Goal: Information Seeking & Learning: Find specific fact

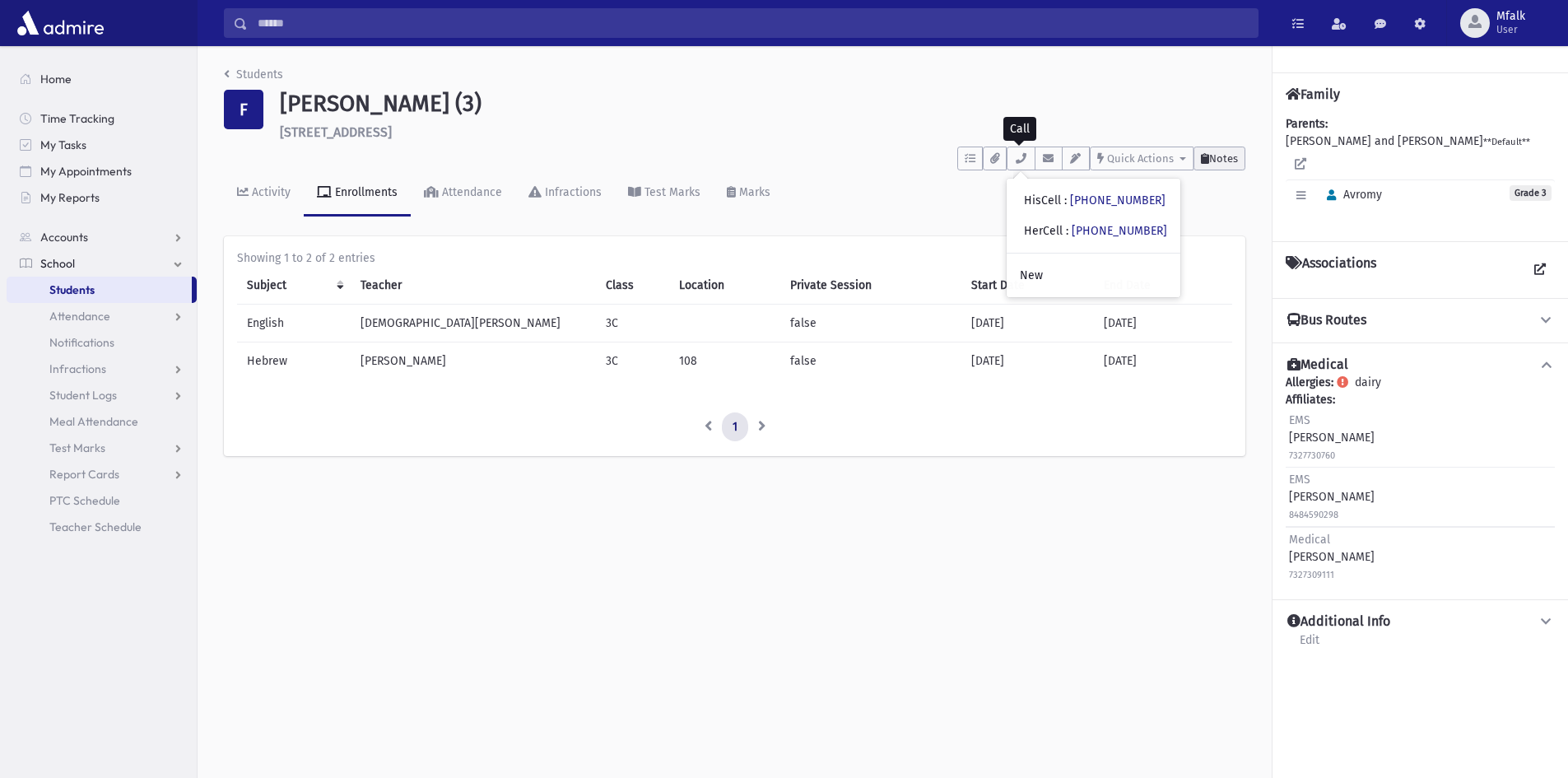
click at [1218, 156] on span "Notes" at bounding box center [1223, 158] width 29 height 13
click at [1219, 164] on span "Notes" at bounding box center [1223, 158] width 29 height 13
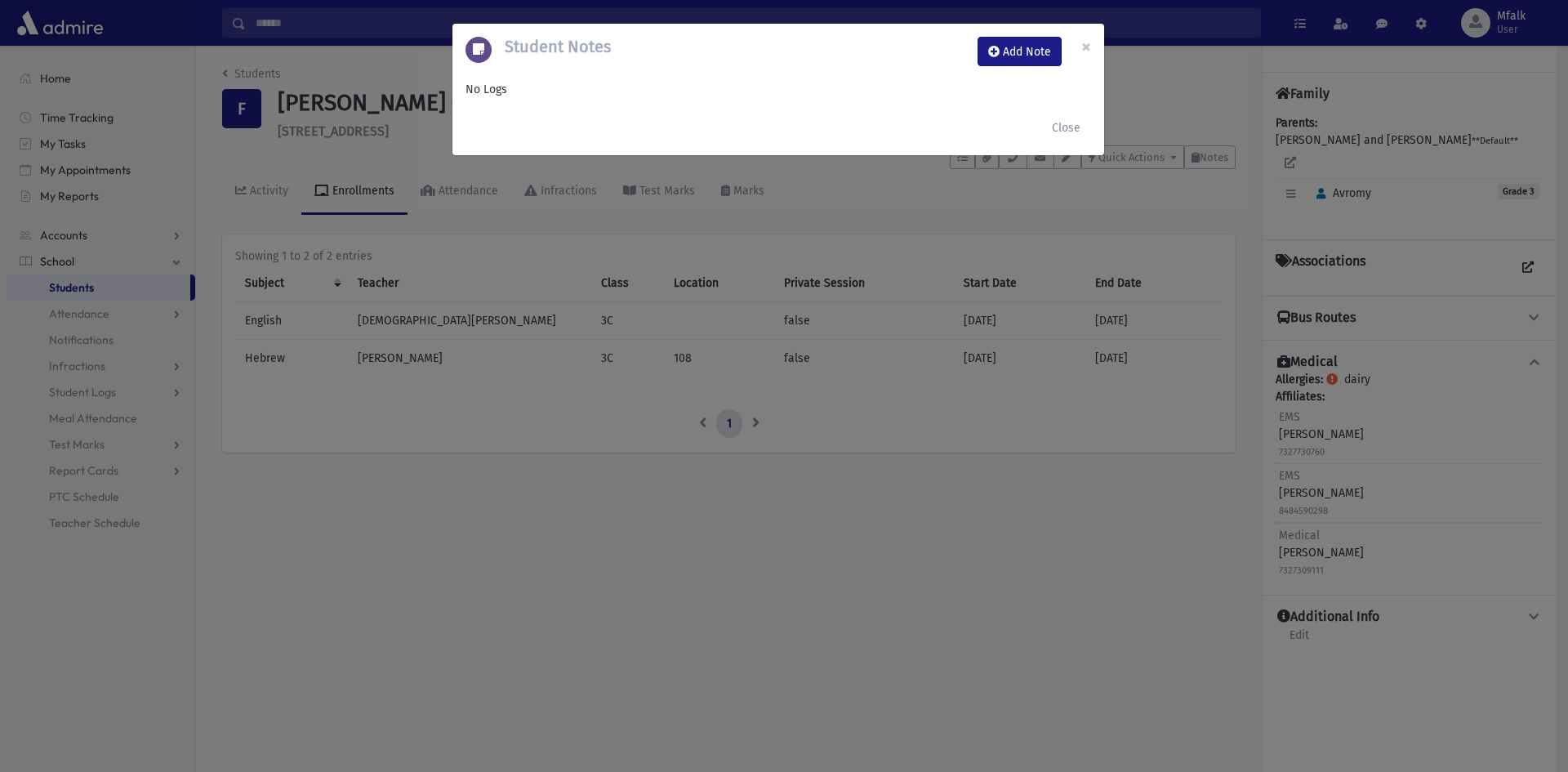
click at [503, 516] on div "Student Notes Add Note × No Logs Close" at bounding box center [784, 386] width 1568 height 772
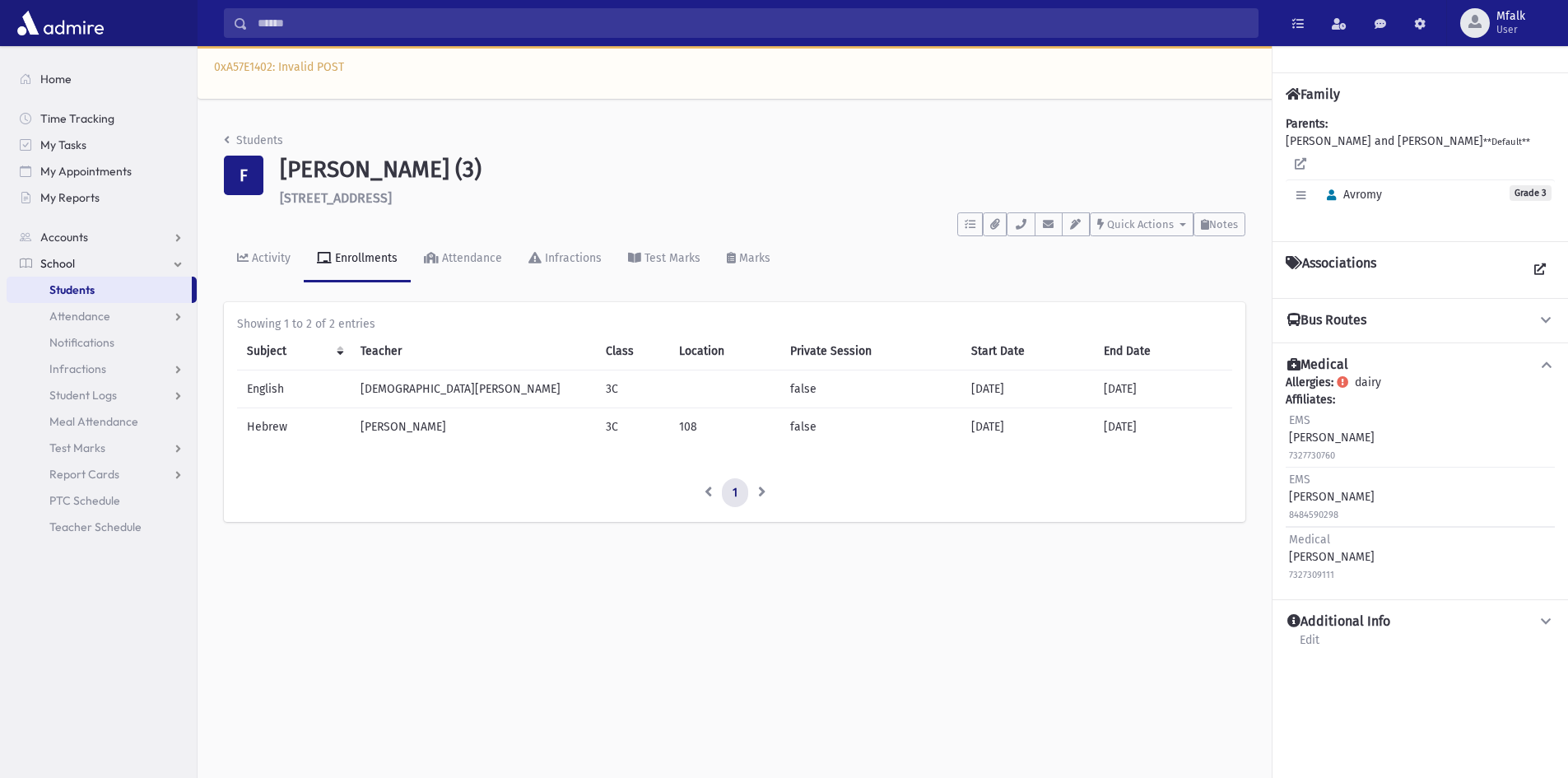
click at [93, 295] on span "Students" at bounding box center [72, 290] width 46 height 15
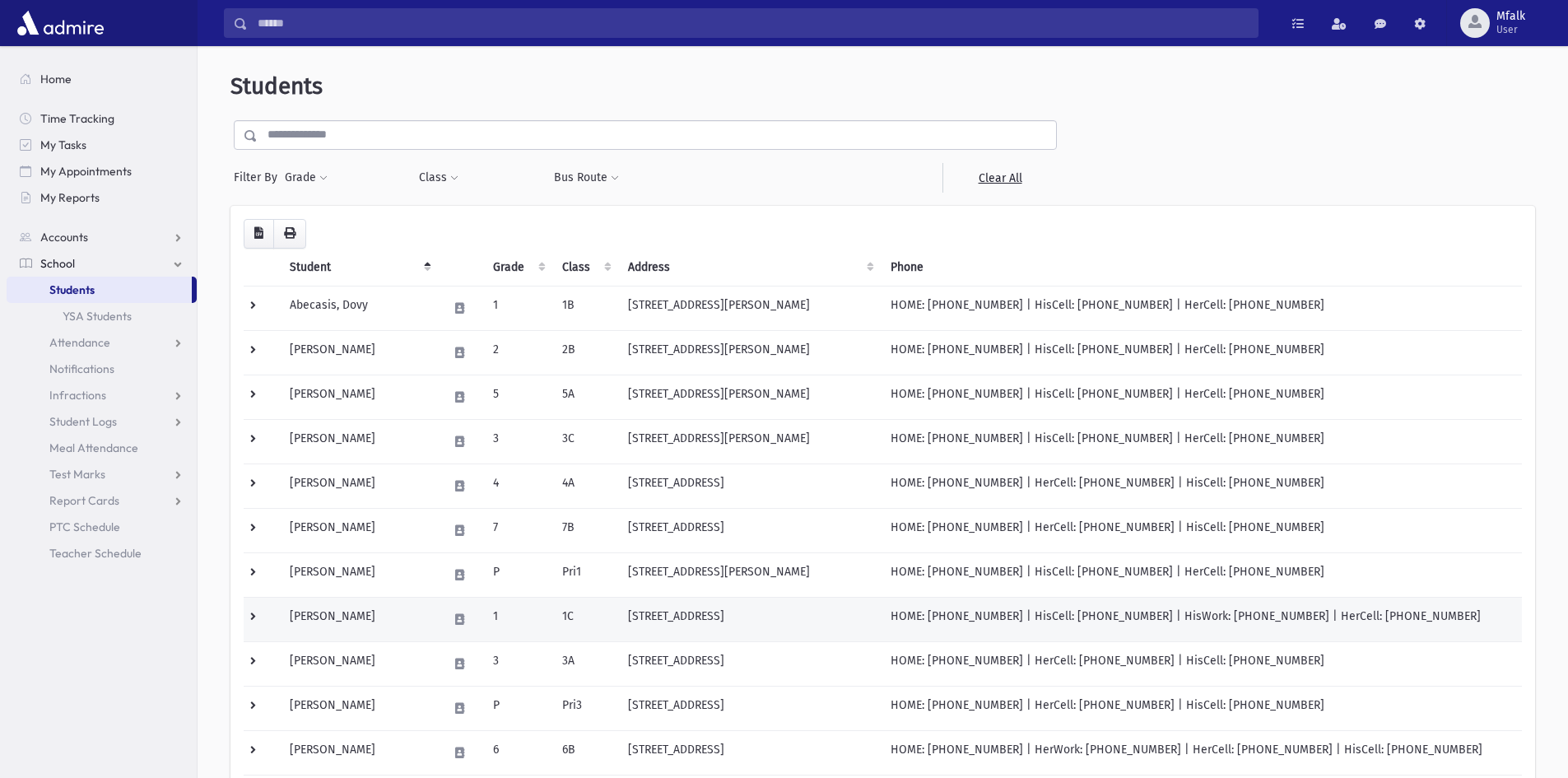
click at [365, 613] on td "Abrahamson, Shulem" at bounding box center [358, 619] width 158 height 45
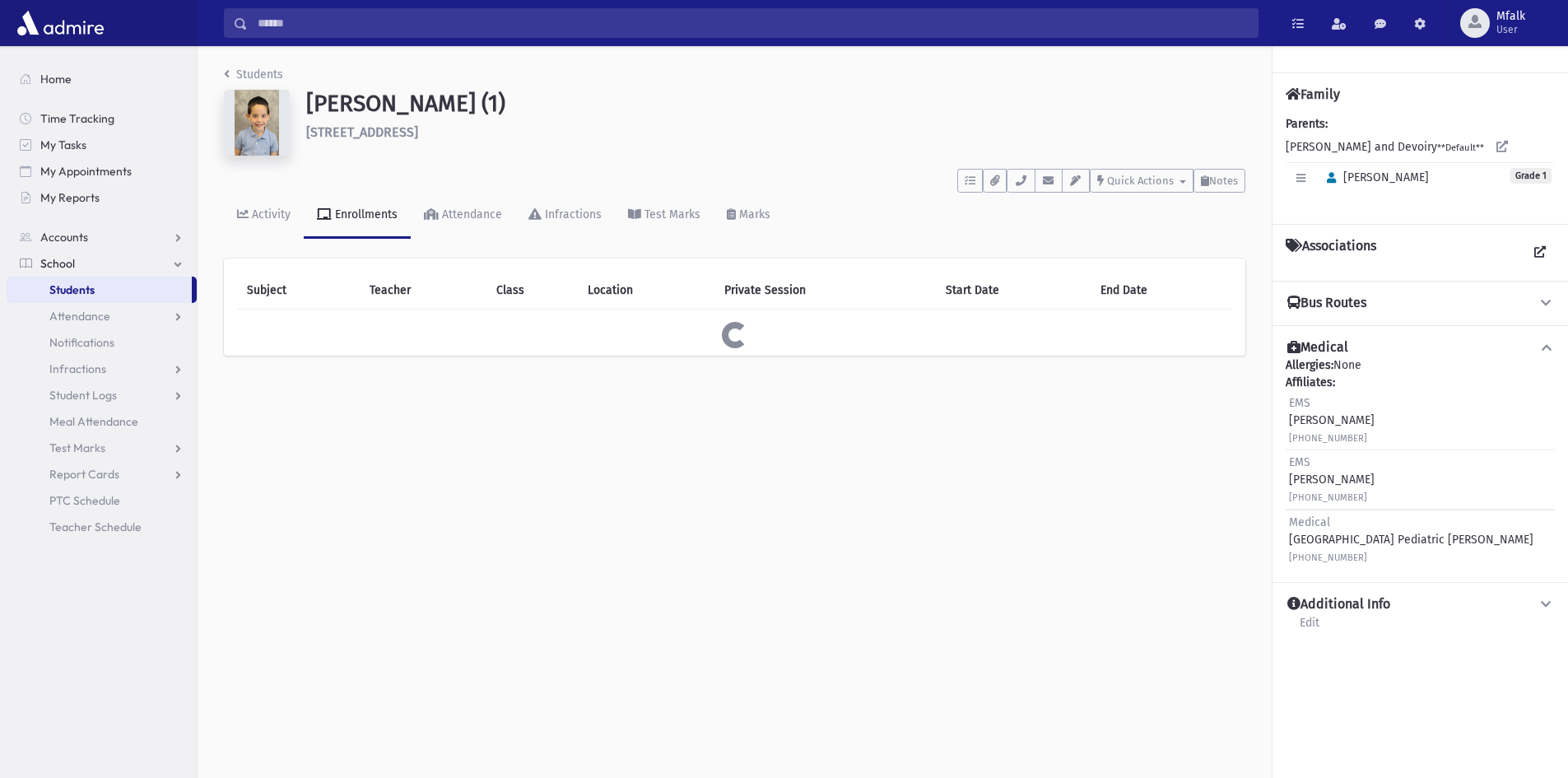
click at [323, 620] on div "Students Abrahamson, Shulem (1) 8 Mulberry Ln Lakewood **** To Do's No open tas…" at bounding box center [882, 412] width 1370 height 731
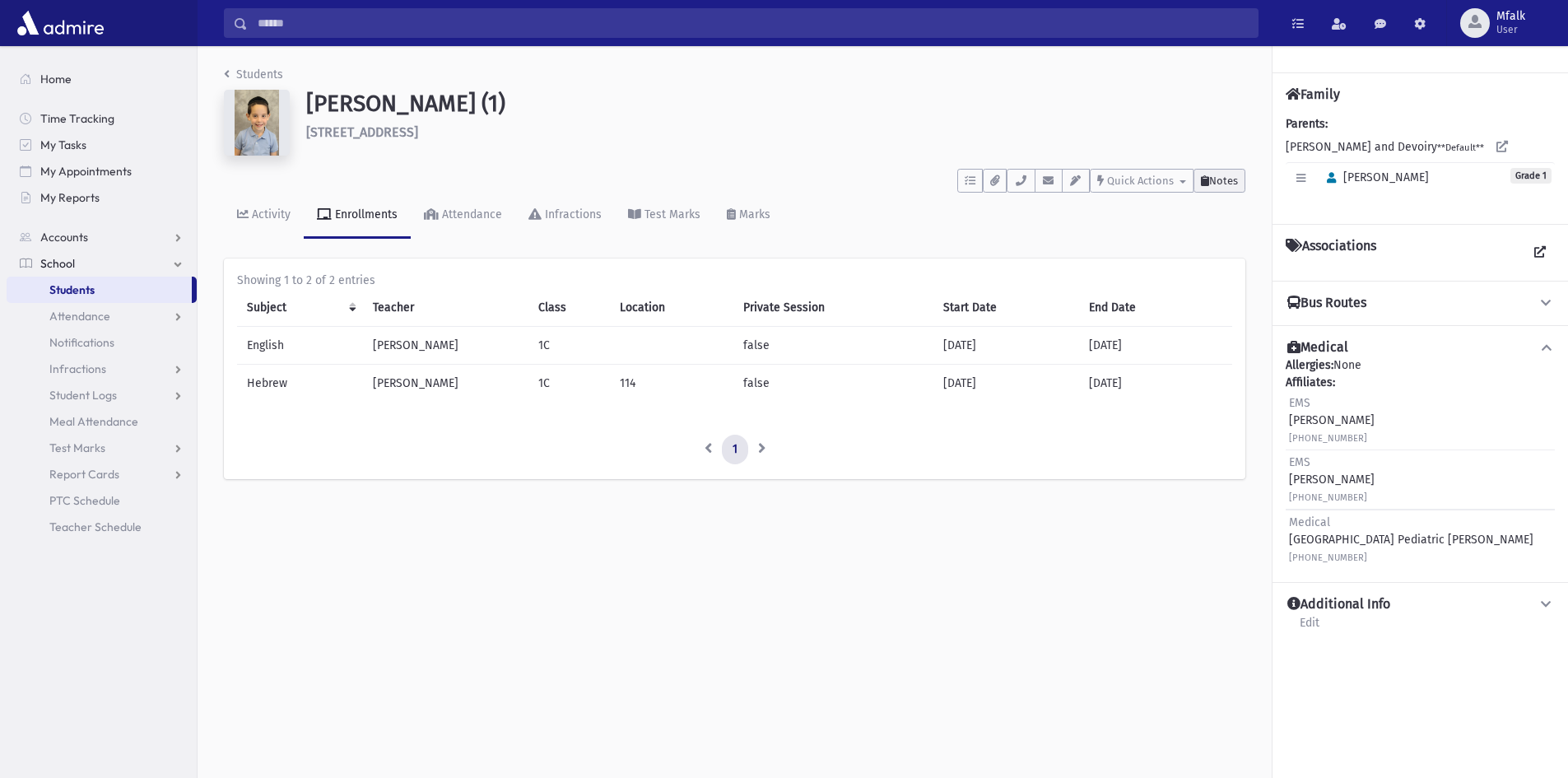
click at [1217, 181] on span "Notes" at bounding box center [1223, 181] width 29 height 13
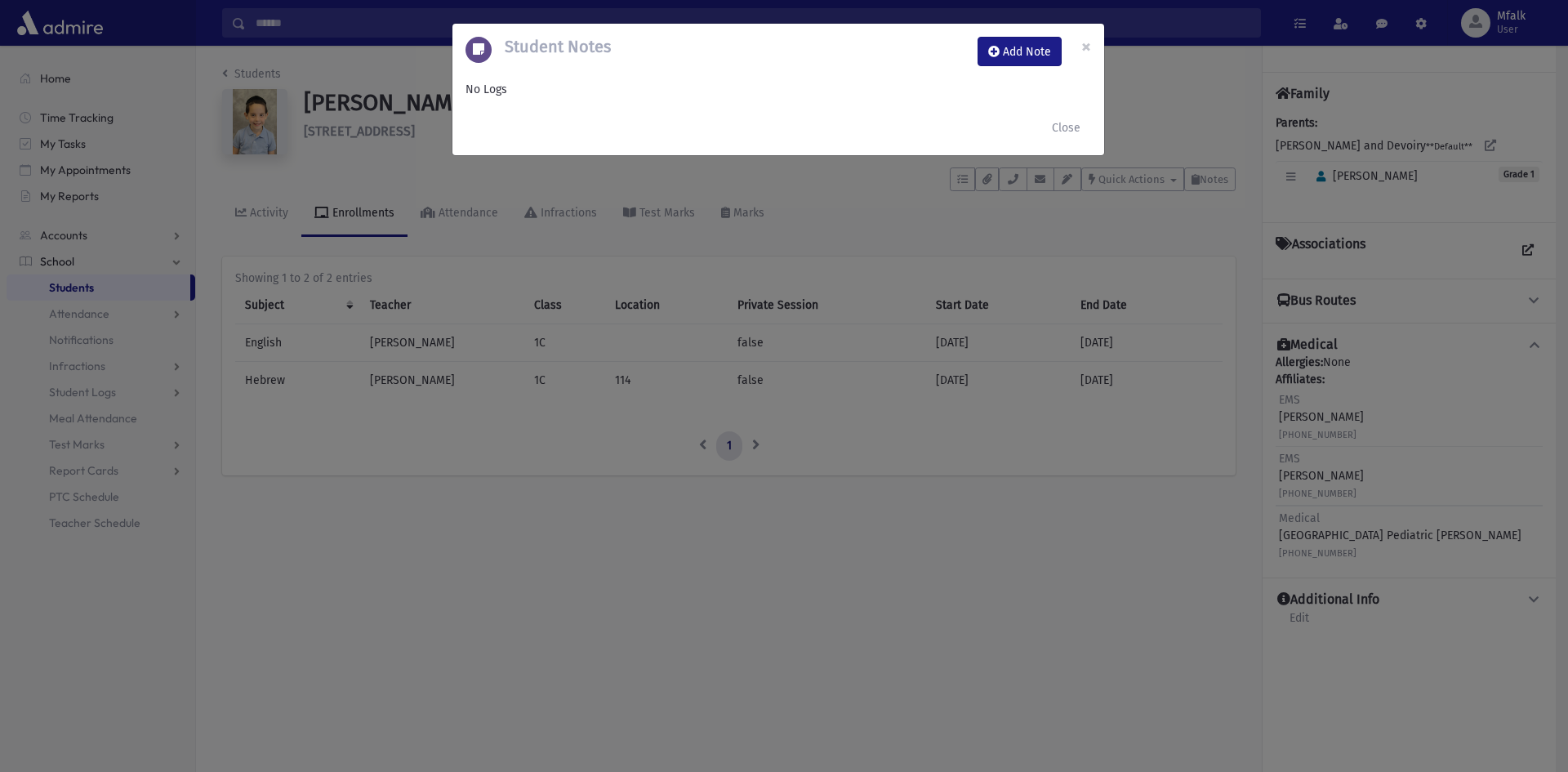
click at [725, 351] on div "Student Notes Add Note × No Logs Close" at bounding box center [784, 386] width 1568 height 772
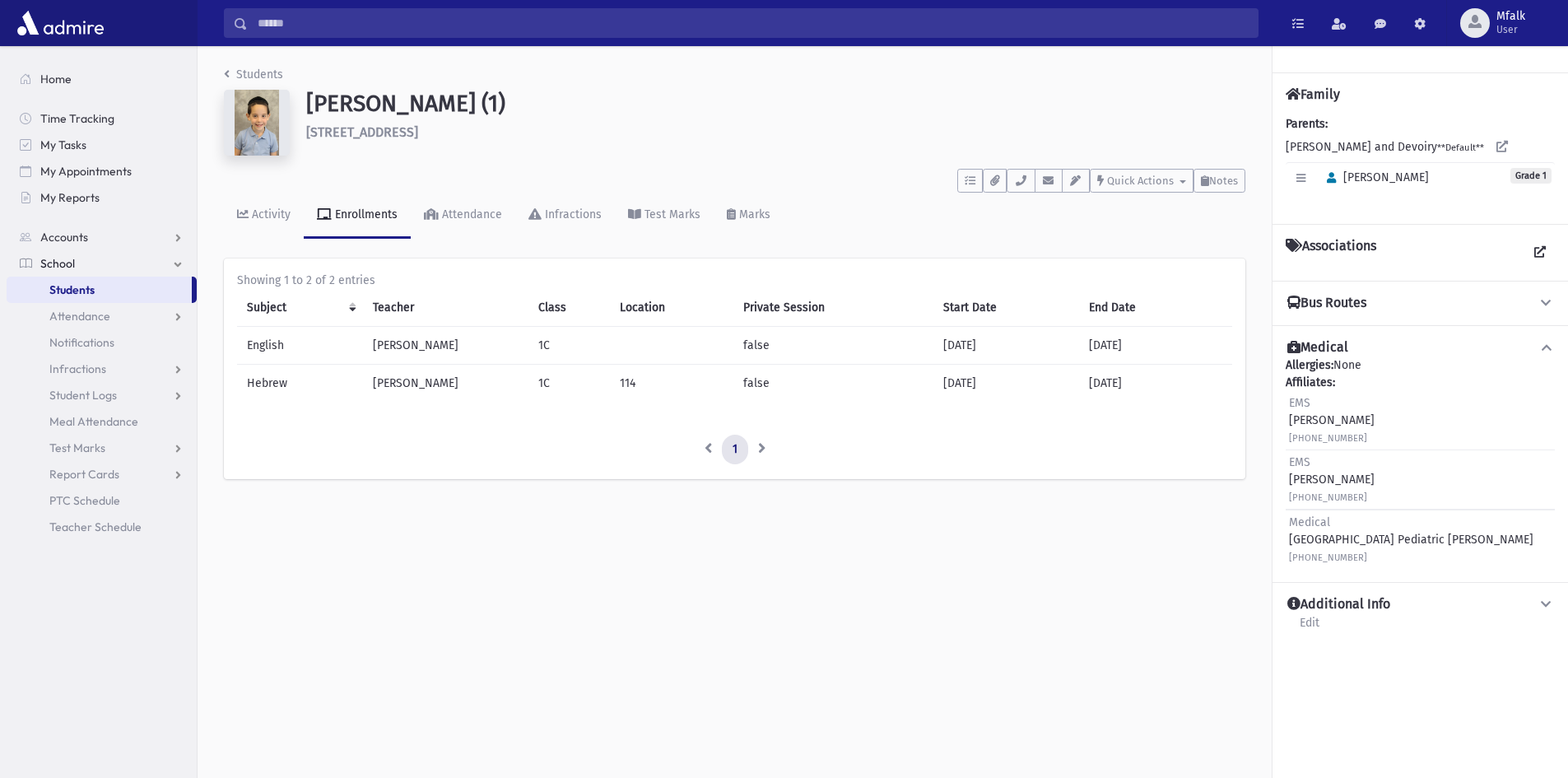
click at [90, 292] on span "Students" at bounding box center [72, 290] width 46 height 15
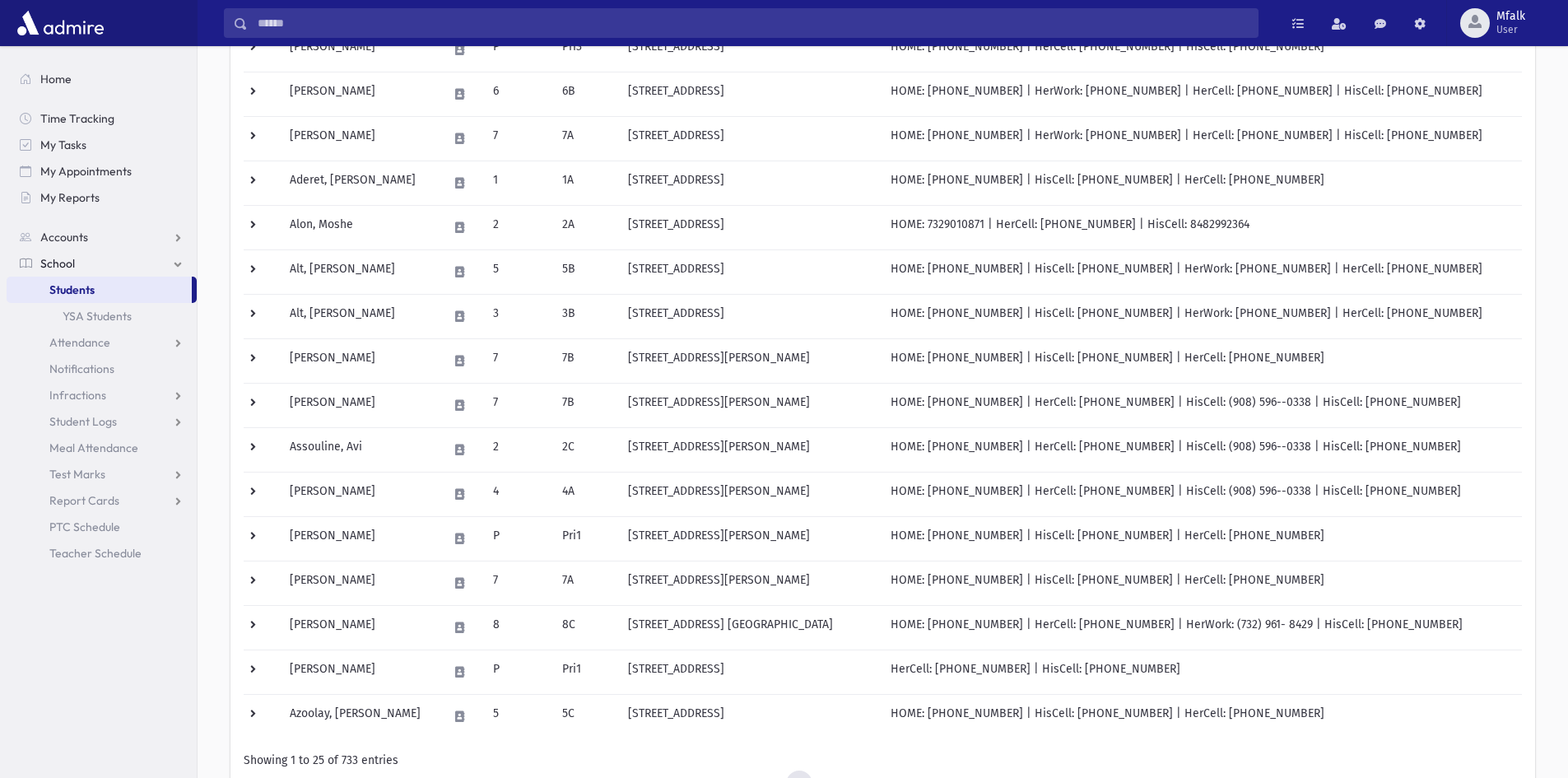
scroll to position [798, 0]
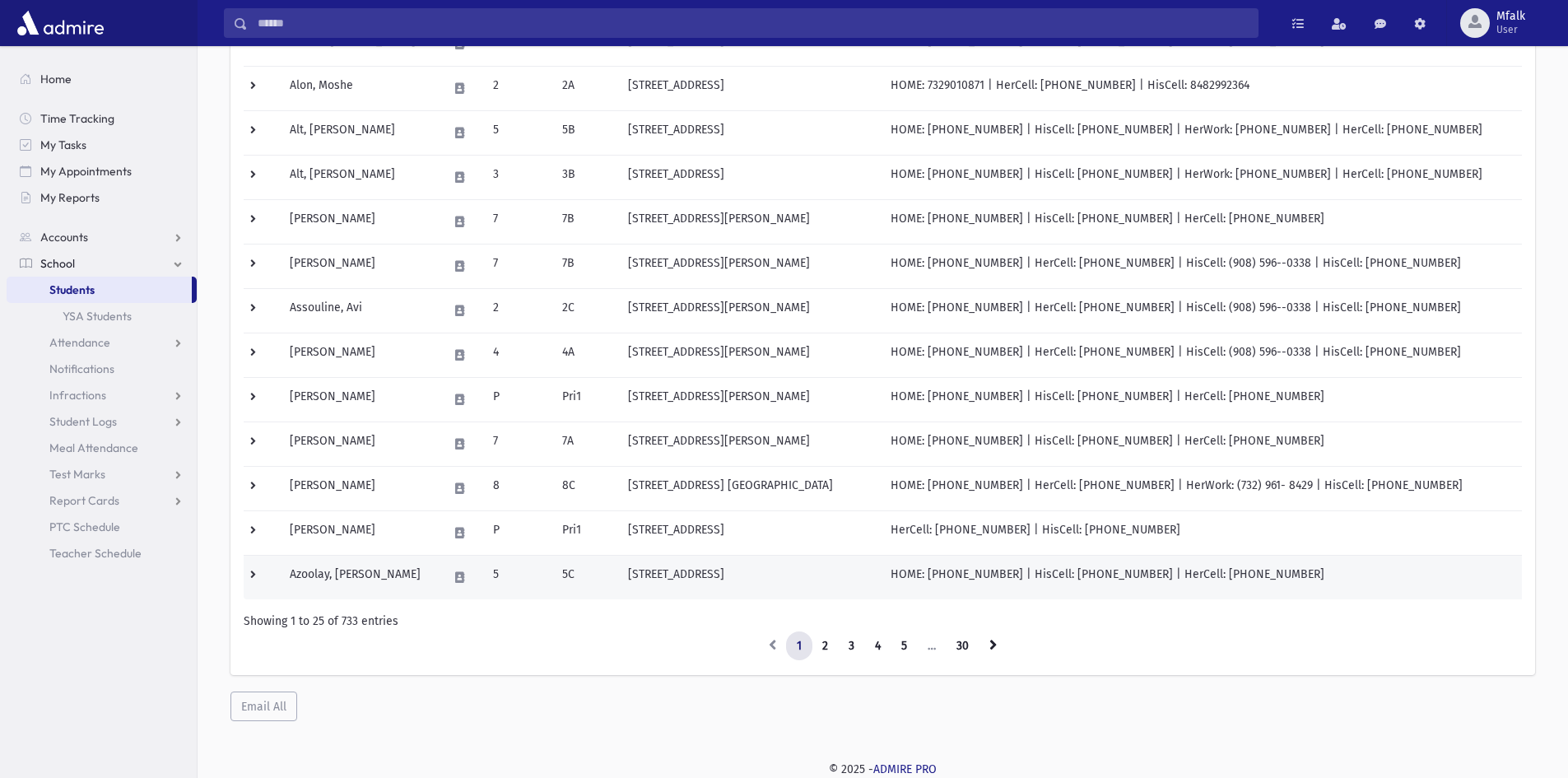
click at [386, 569] on td "Azoolay, [PERSON_NAME]" at bounding box center [358, 577] width 158 height 45
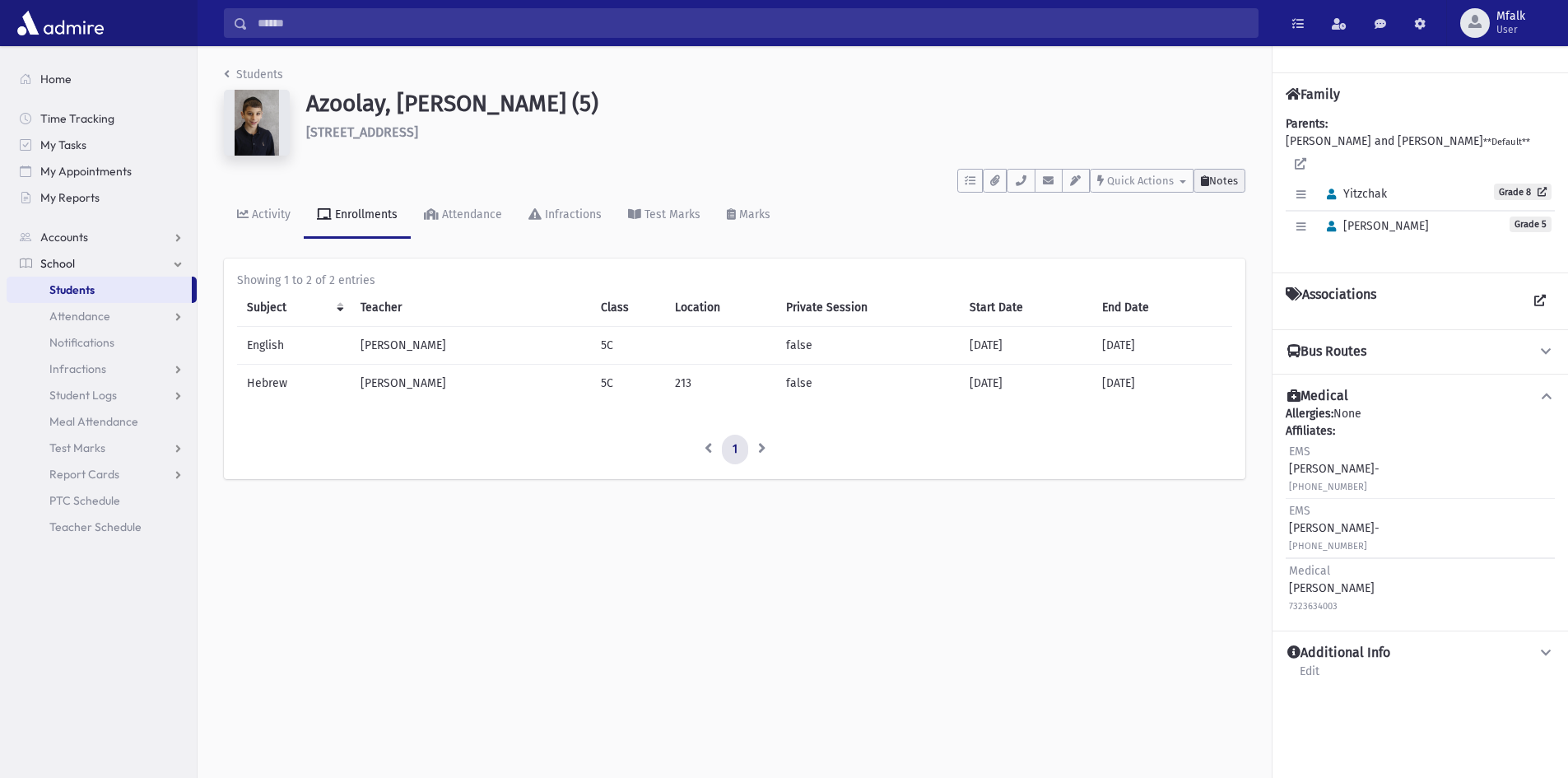
click at [1221, 180] on span "Notes" at bounding box center [1223, 181] width 29 height 13
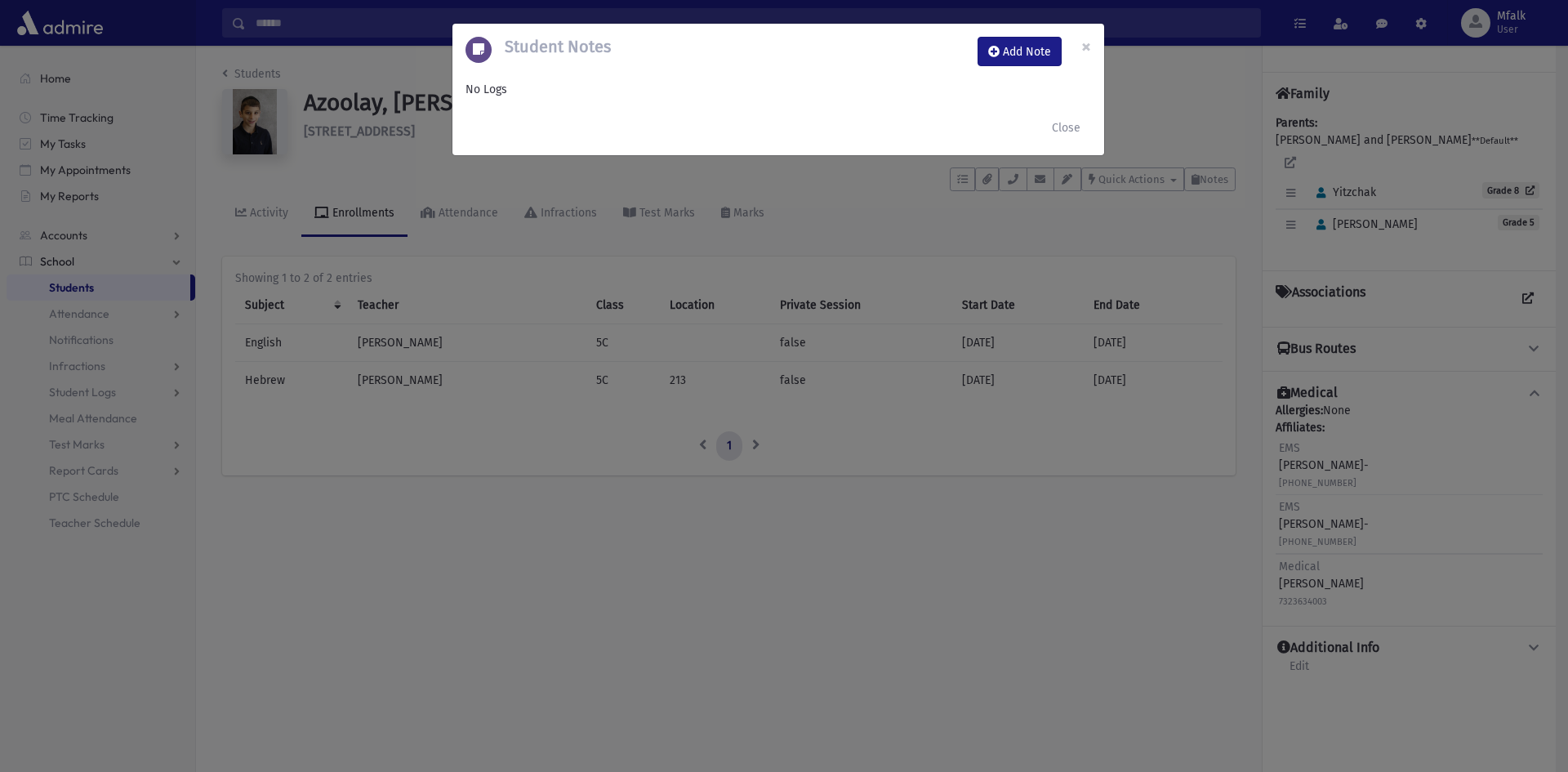
click at [123, 288] on div "Student Notes Add Note × No Logs Close" at bounding box center [784, 386] width 1568 height 772
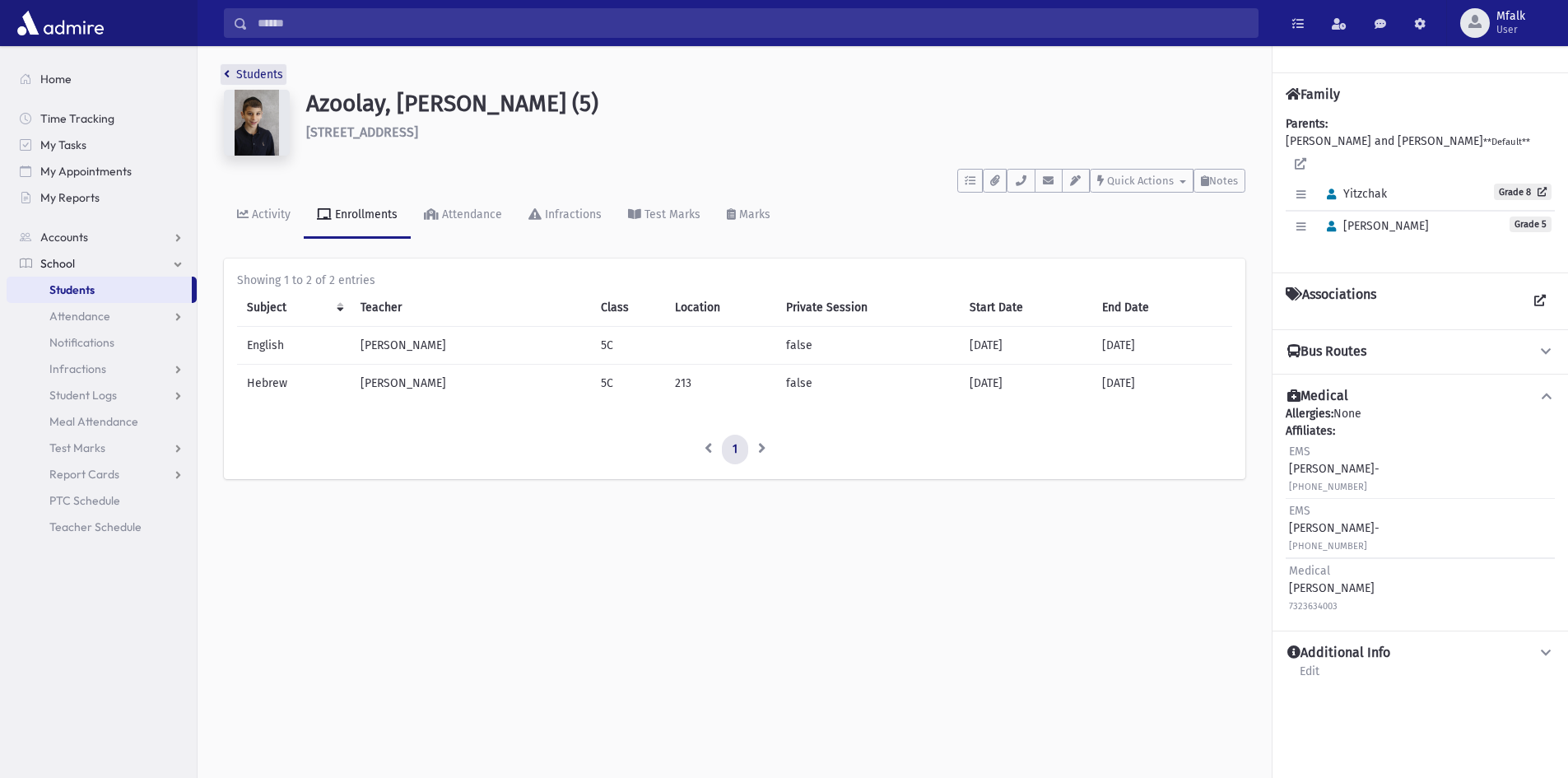
click at [223, 76] on icon "breadcrumb" at bounding box center [226, 73] width 5 height 12
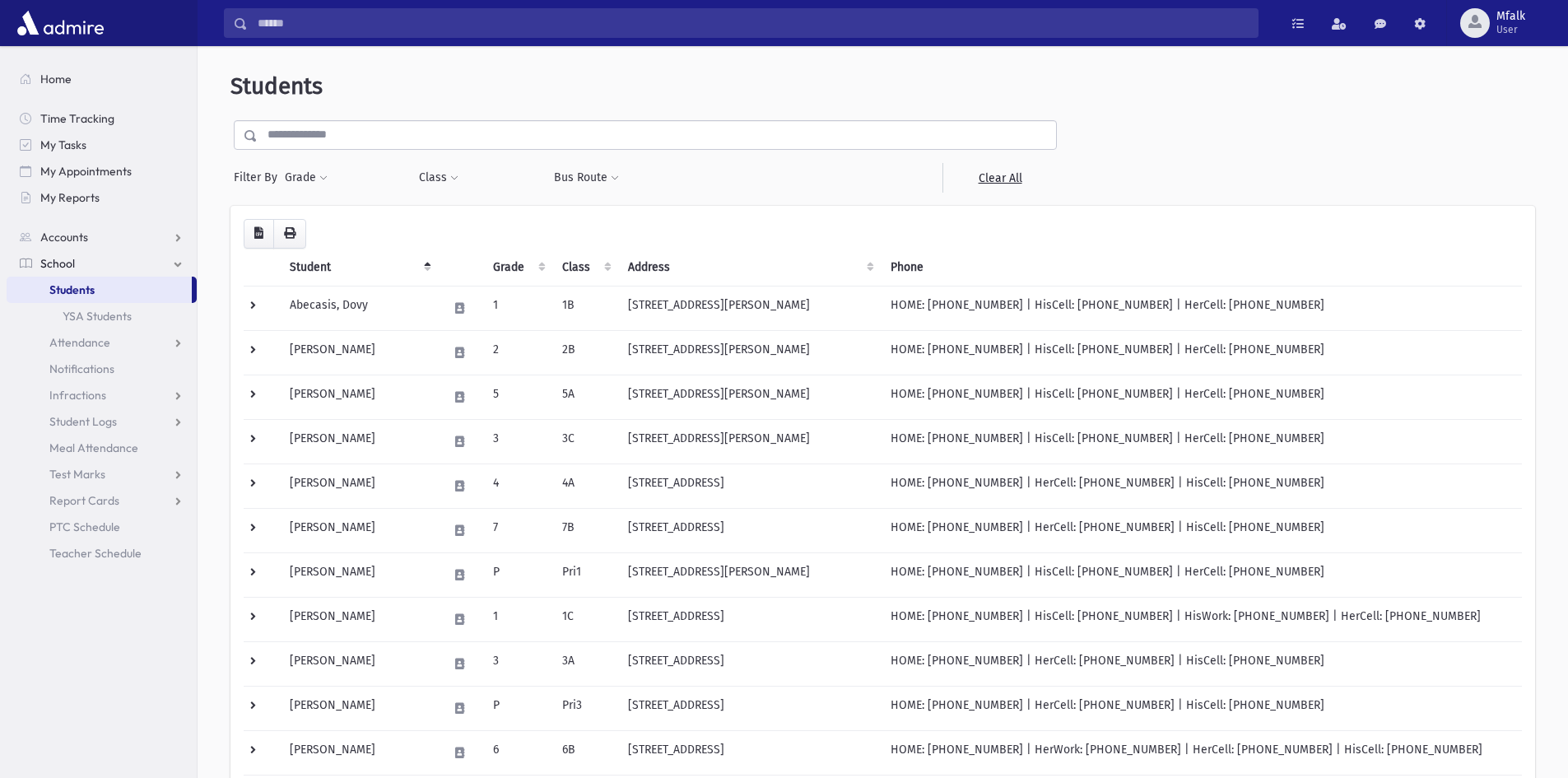
click at [311, 131] on input "text" at bounding box center [656, 134] width 798 height 30
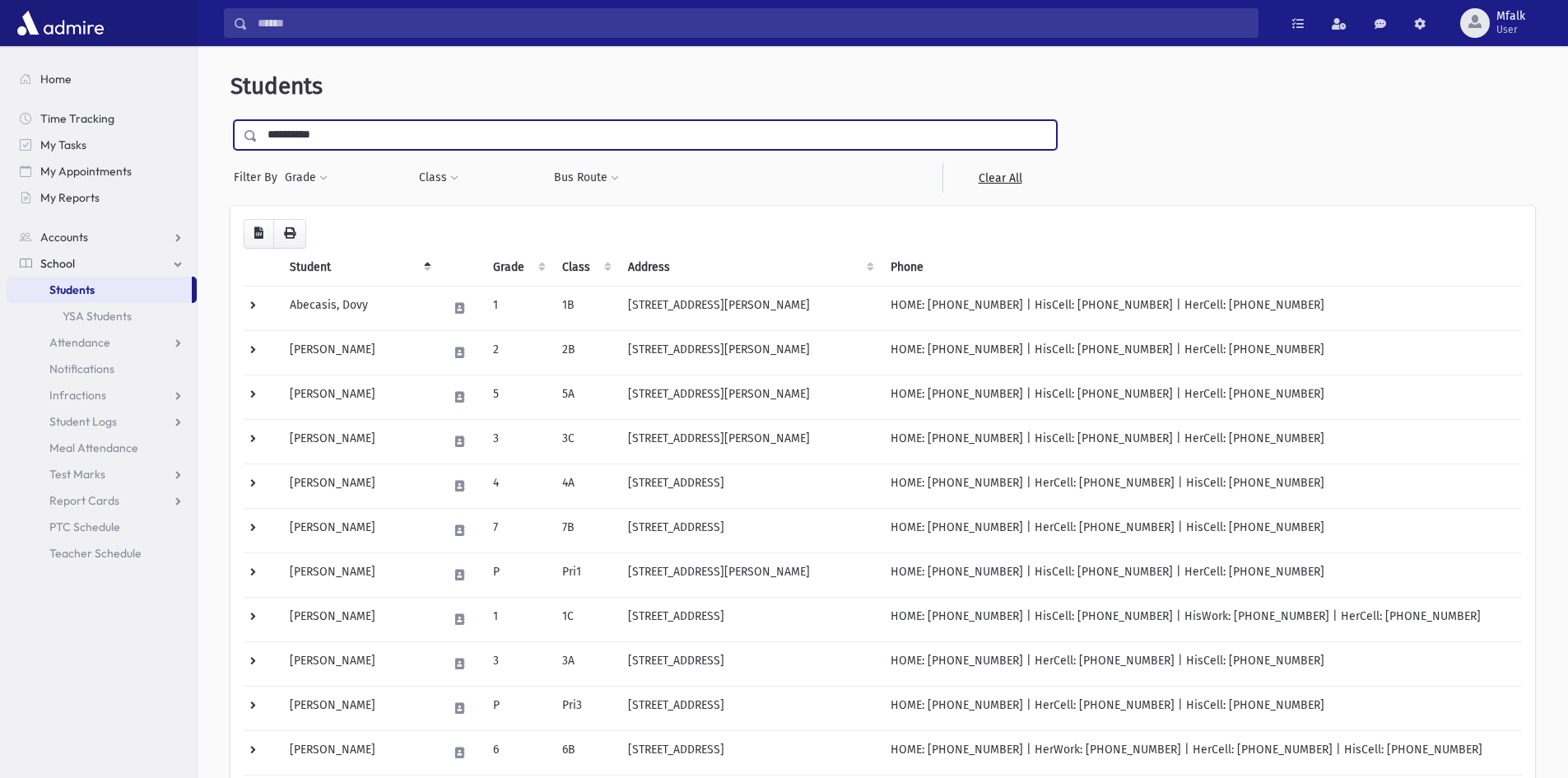
type input "**********"
click at [231, 120] on input "submit" at bounding box center [254, 131] width 46 height 22
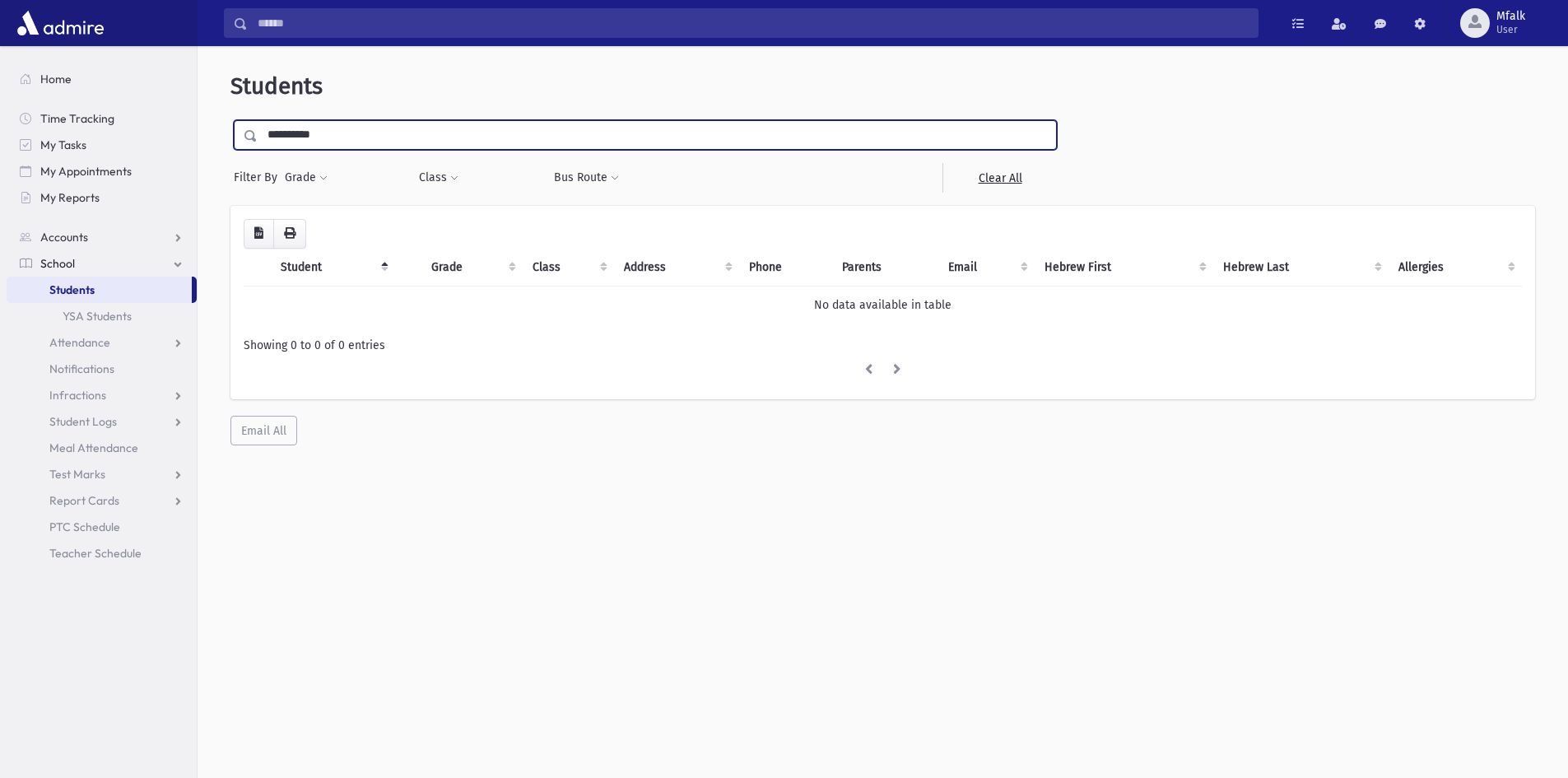
click at [335, 133] on input "**********" at bounding box center [656, 134] width 798 height 30
type input "*"
type input "******"
click at [231, 120] on input "submit" at bounding box center [254, 131] width 46 height 22
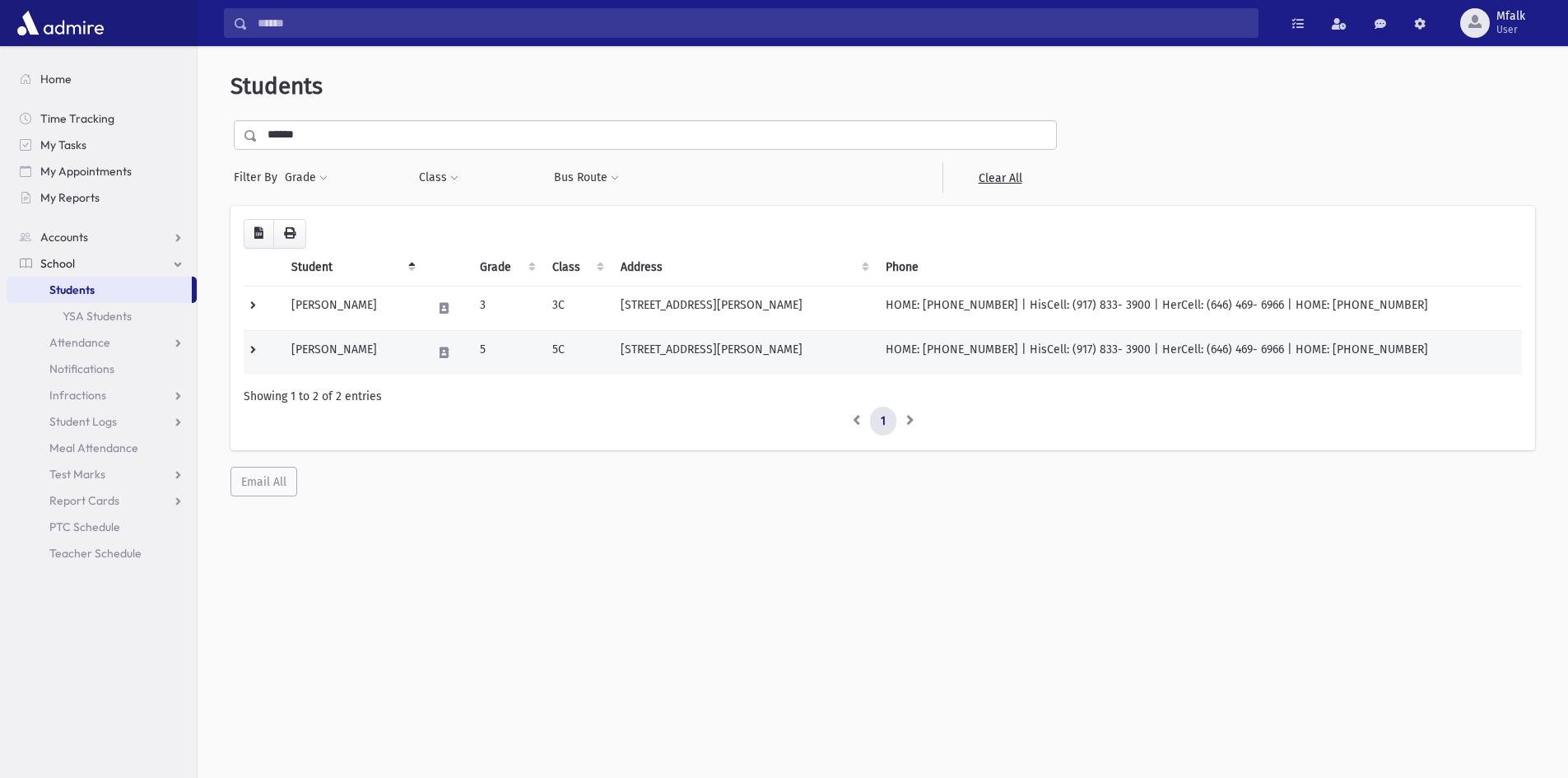
click at [342, 350] on td "[PERSON_NAME]" at bounding box center [351, 352] width 140 height 45
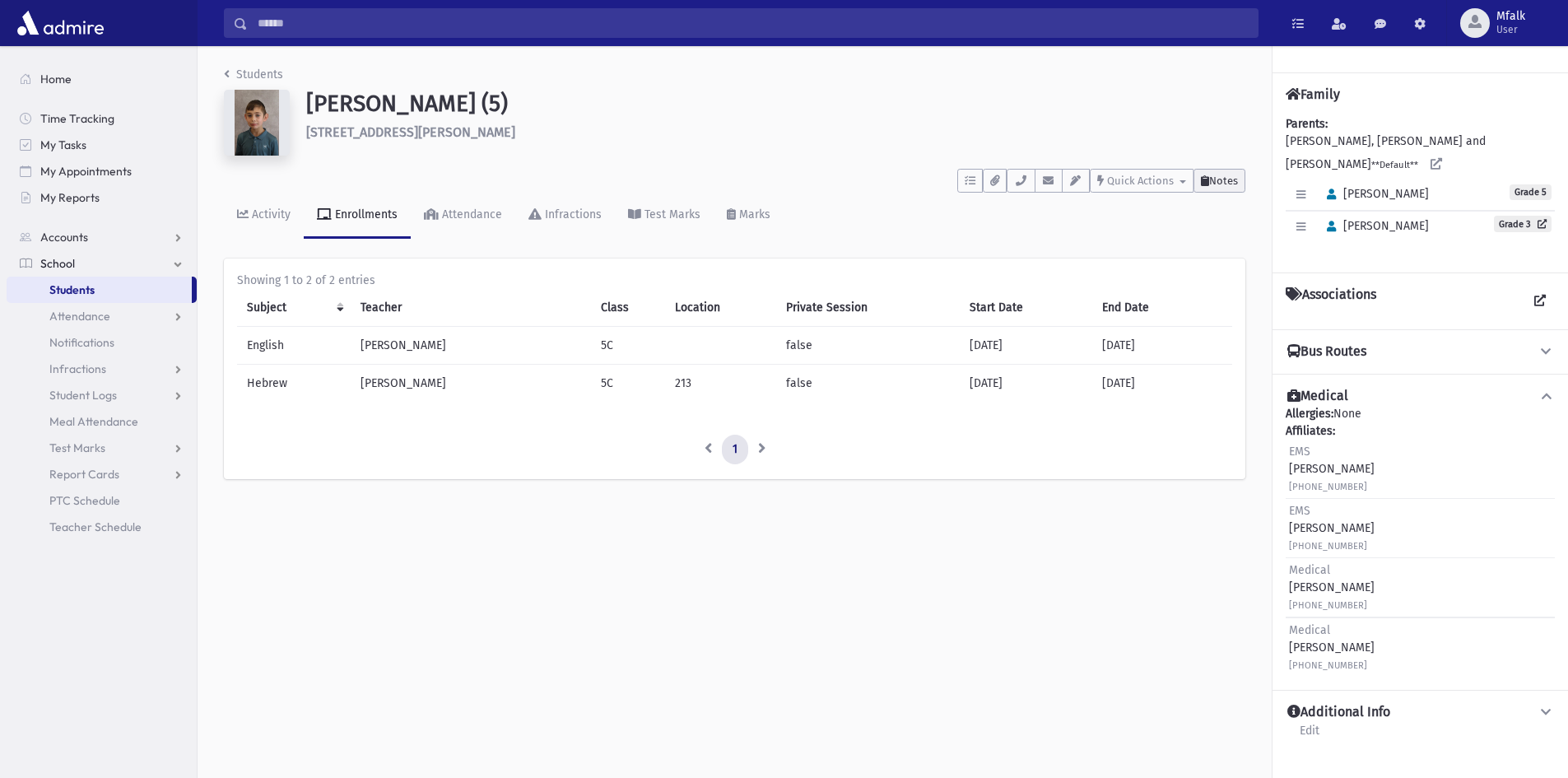
click at [1223, 181] on span "Notes" at bounding box center [1223, 181] width 29 height 13
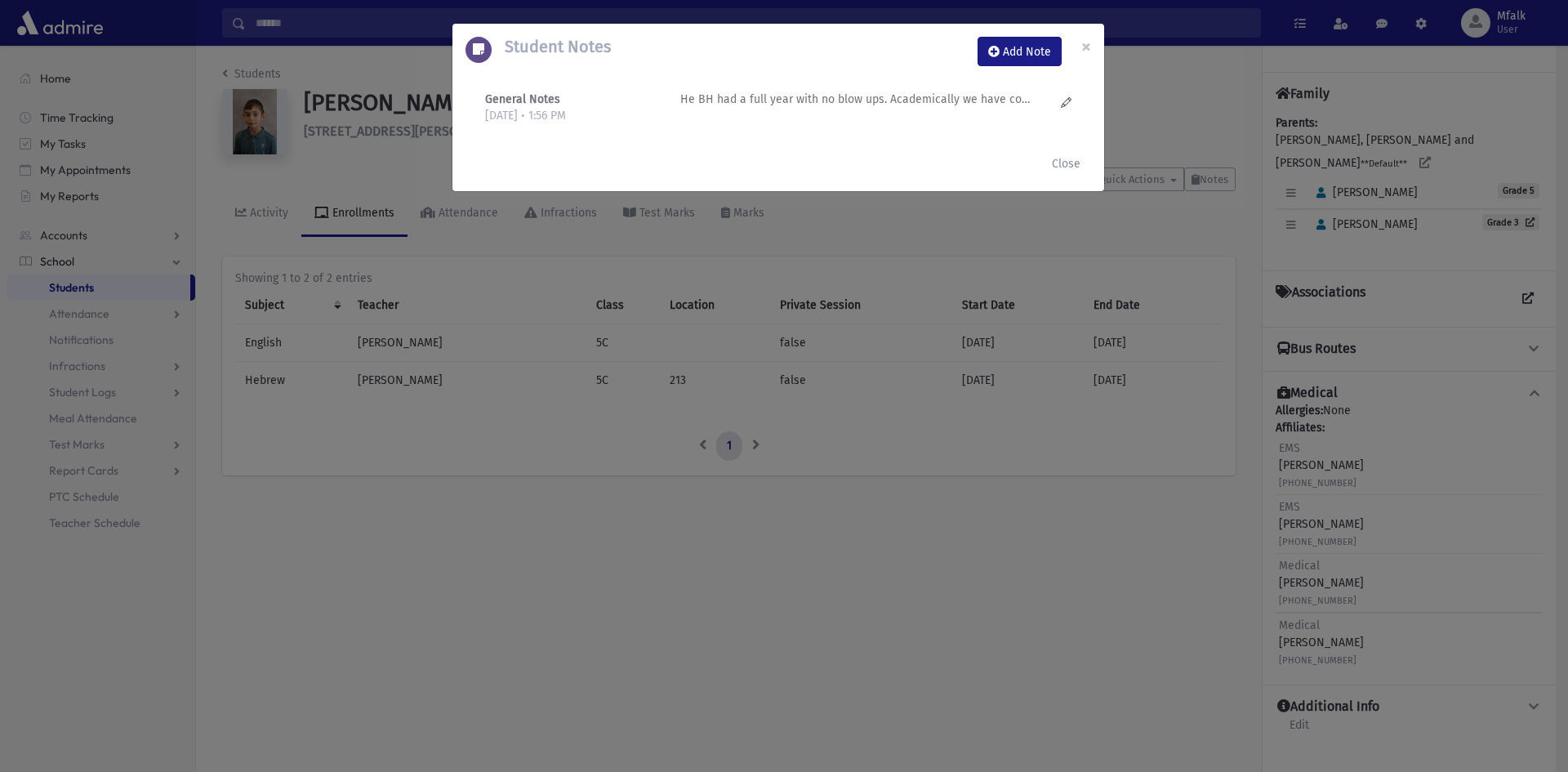
click at [874, 102] on p "He BH had a full year with no blow ups. Academically we have concerns where it …" at bounding box center [855, 98] width 350 height 17
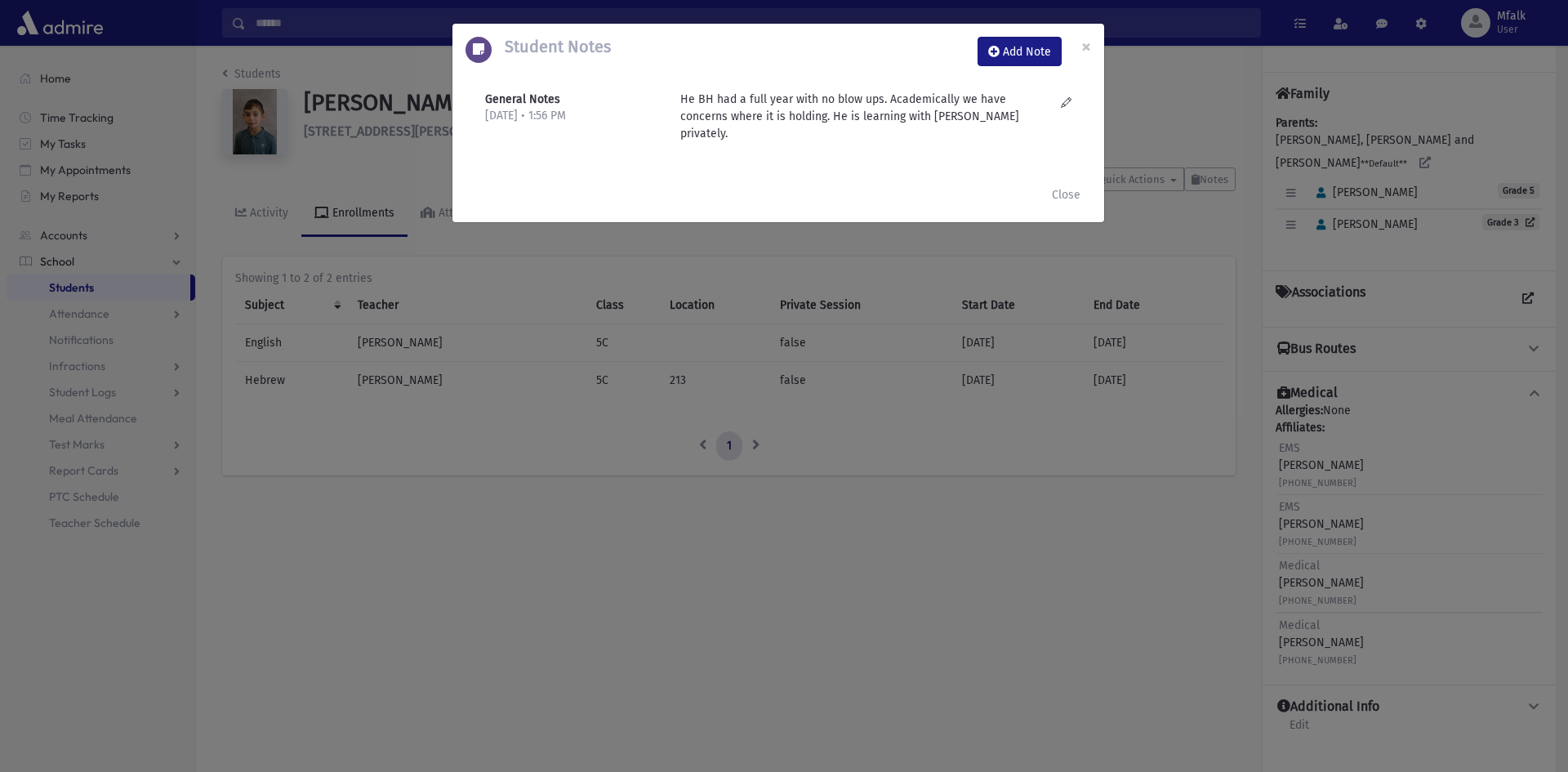
click at [486, 305] on div "Student Notes Add Note × General Notes [DATE] • 1:56 PM" at bounding box center [784, 386] width 1568 height 772
